Goal: Check status: Check status

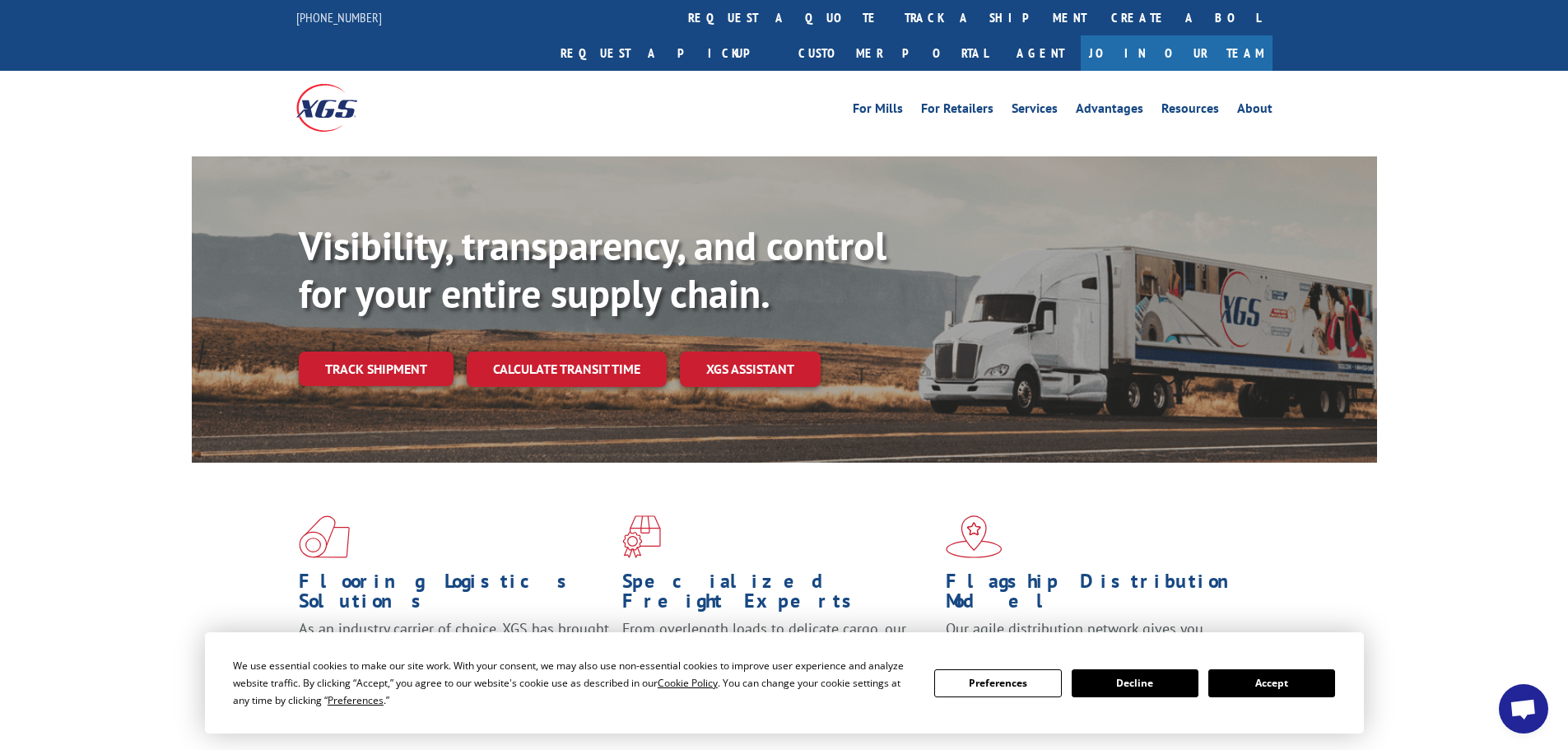
click at [1281, 685] on button "Accept" at bounding box center [1272, 683] width 127 height 28
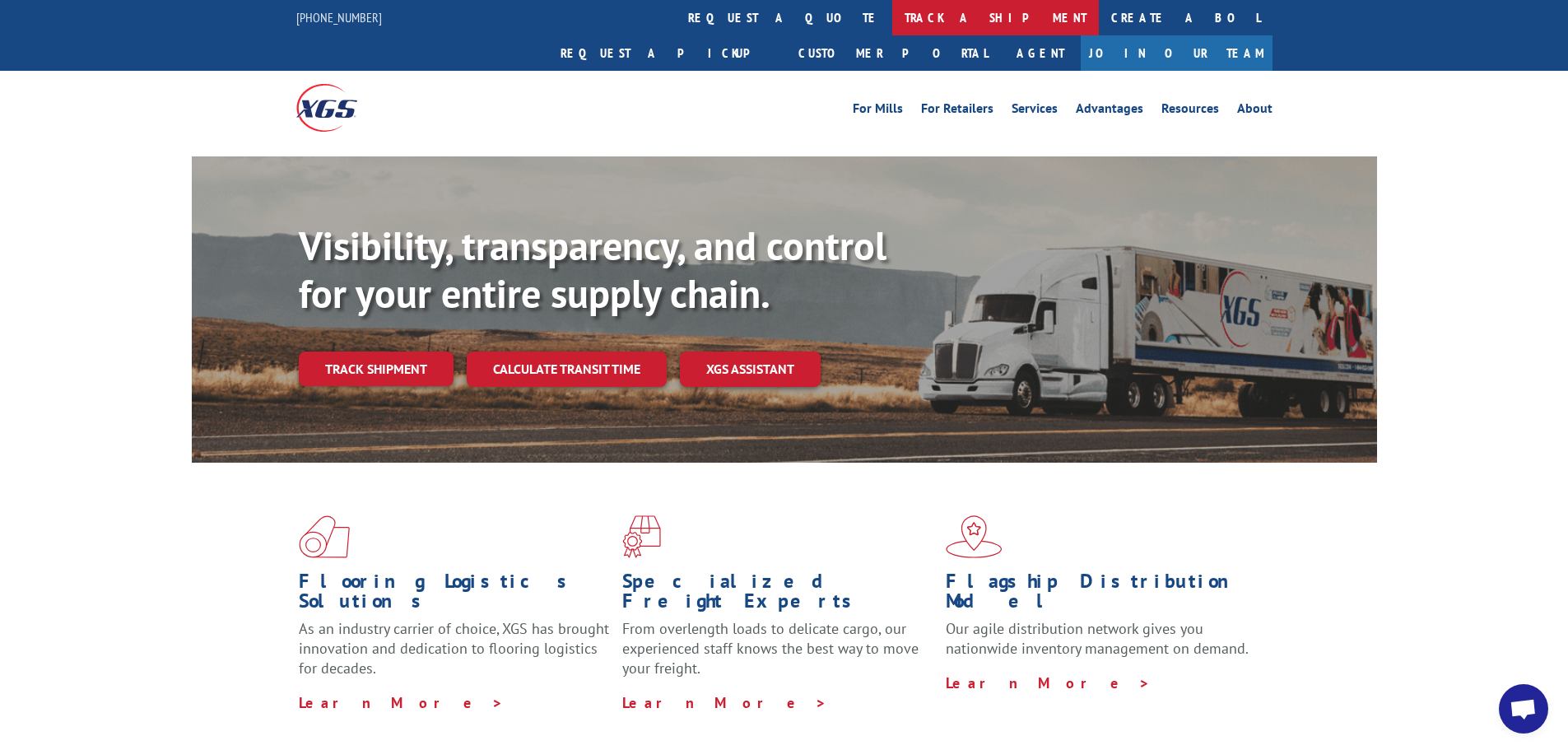
click at [892, 11] on link "track a shipment" at bounding box center [996, 18] width 206 height 35
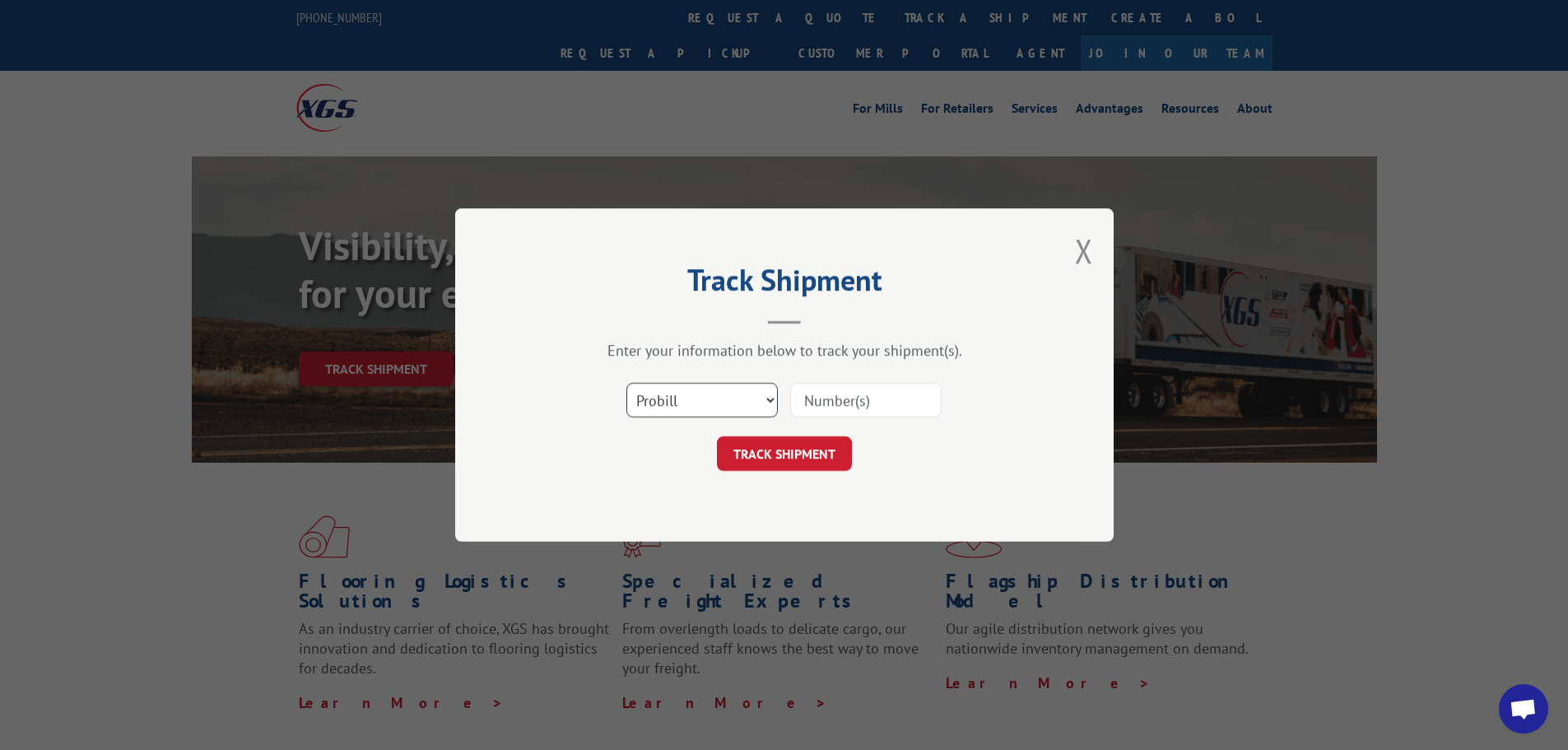
click at [726, 404] on select "Select category... Probill BOL PO" at bounding box center [702, 400] width 151 height 34
select select "po"
click at [626, 383] on select "Select category... Probill BOL PO" at bounding box center [702, 400] width 151 height 34
click at [844, 401] on input at bounding box center [865, 400] width 151 height 34
paste input "17523273"
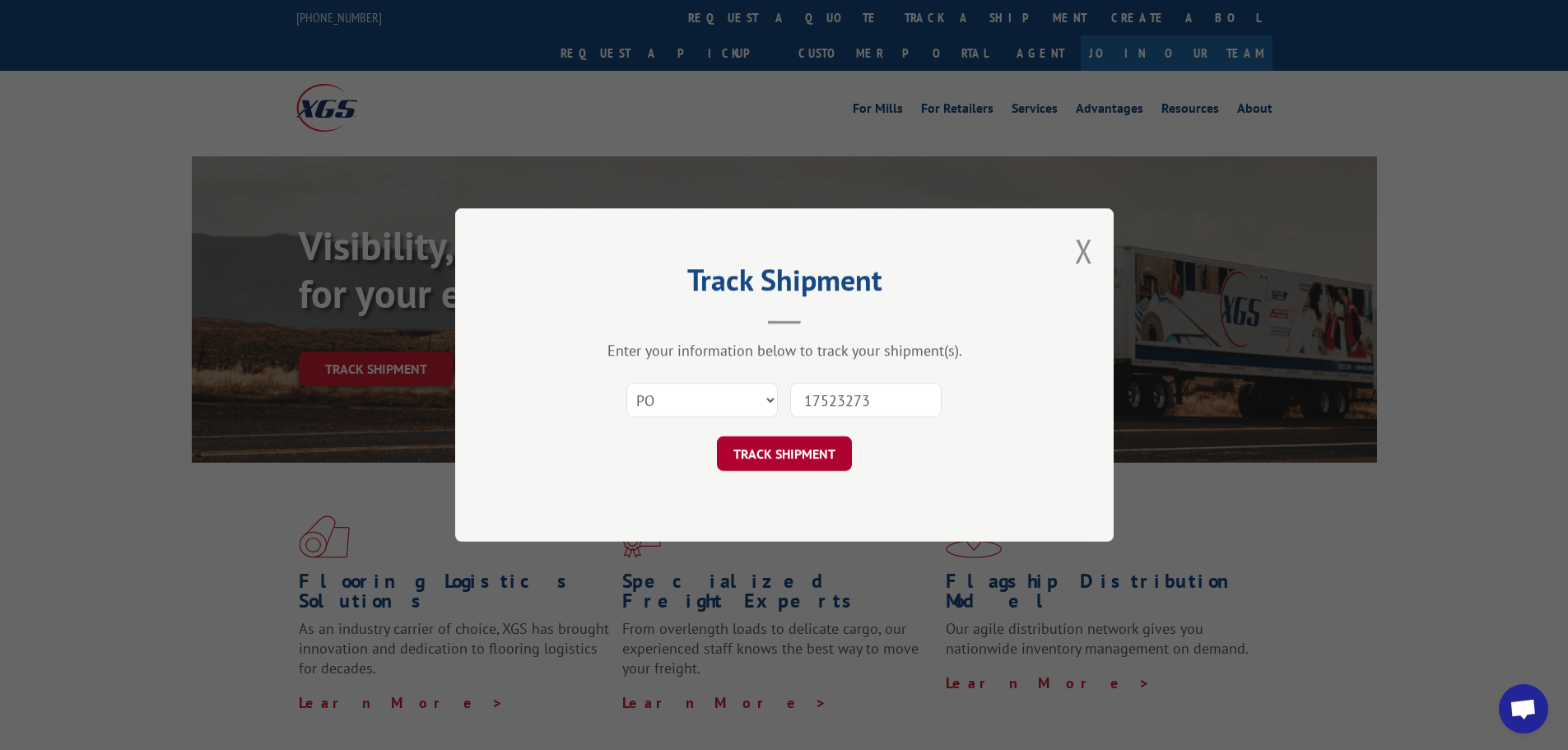
type input "17523273"
click at [813, 448] on button "TRACK SHIPMENT" at bounding box center [784, 454] width 135 height 34
